Goal: Obtain resource: Obtain resource

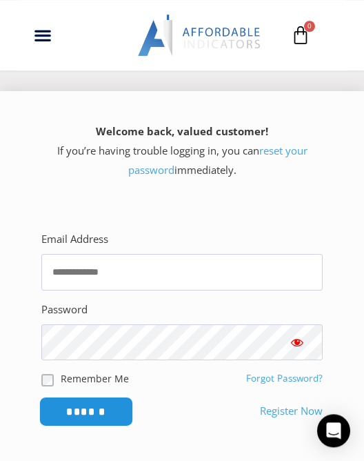
scroll to position [243, 0]
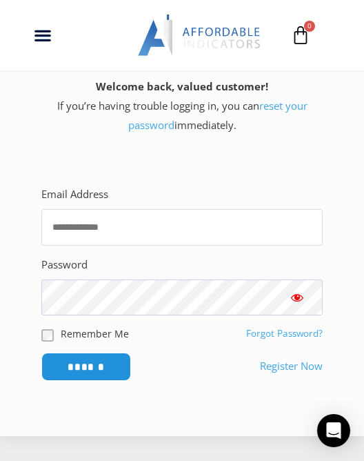
click at [99, 226] on input "Email Address" at bounding box center [181, 227] width 281 height 37
click at [195, 150] on div "Welcome back, valued customer! If you’re having trouble logging in, you can res…" at bounding box center [182, 240] width 364 height 389
click at [137, 234] on input "Email Address" at bounding box center [181, 227] width 281 height 37
click at [108, 201] on protonpass-control-b7ea at bounding box center [108, 194] width 0 height 14
click at [222, 266] on div "Password" at bounding box center [181, 285] width 281 height 60
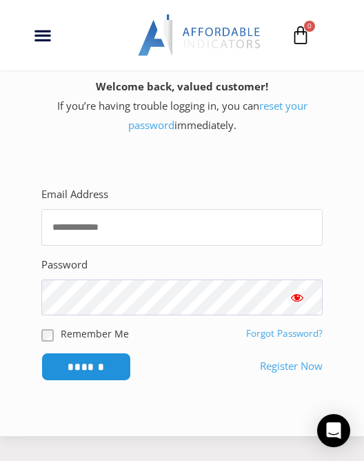
type input "**********"
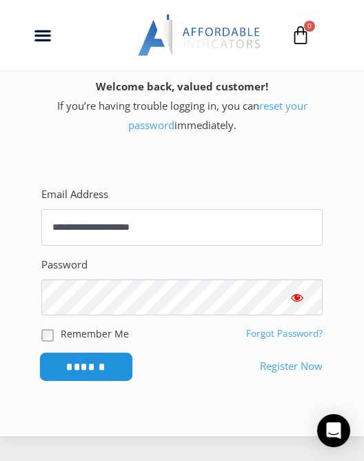
click at [113, 364] on input "******" at bounding box center [86, 366] width 94 height 30
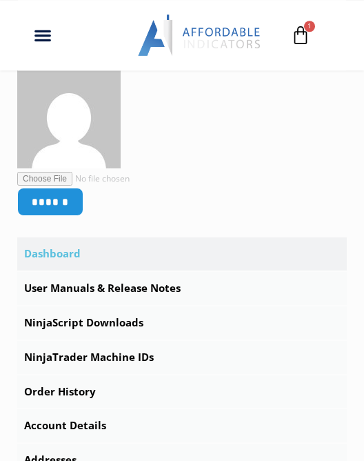
scroll to position [291, 0]
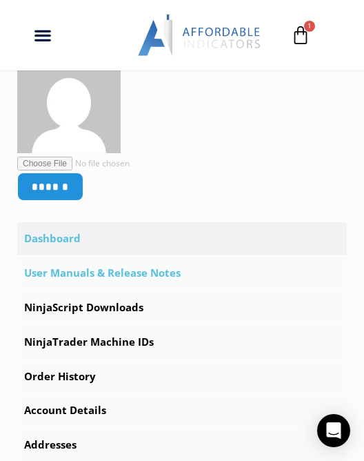
click at [112, 277] on link "User Manuals & Release Notes" at bounding box center [182, 273] width 330 height 33
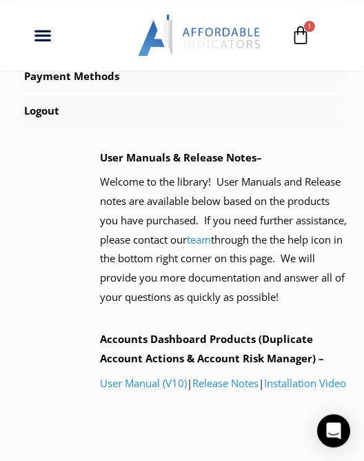
scroll to position [679, 0]
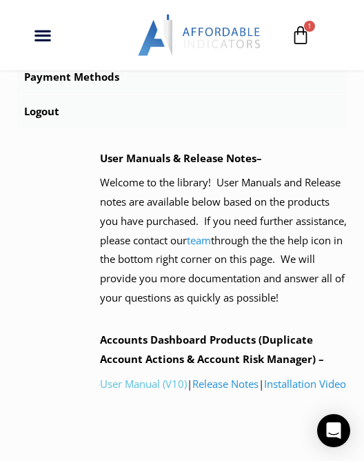
click at [157, 390] on link "User Manual (V10)" at bounding box center [143, 384] width 87 height 14
